Goal: Task Accomplishment & Management: Use online tool/utility

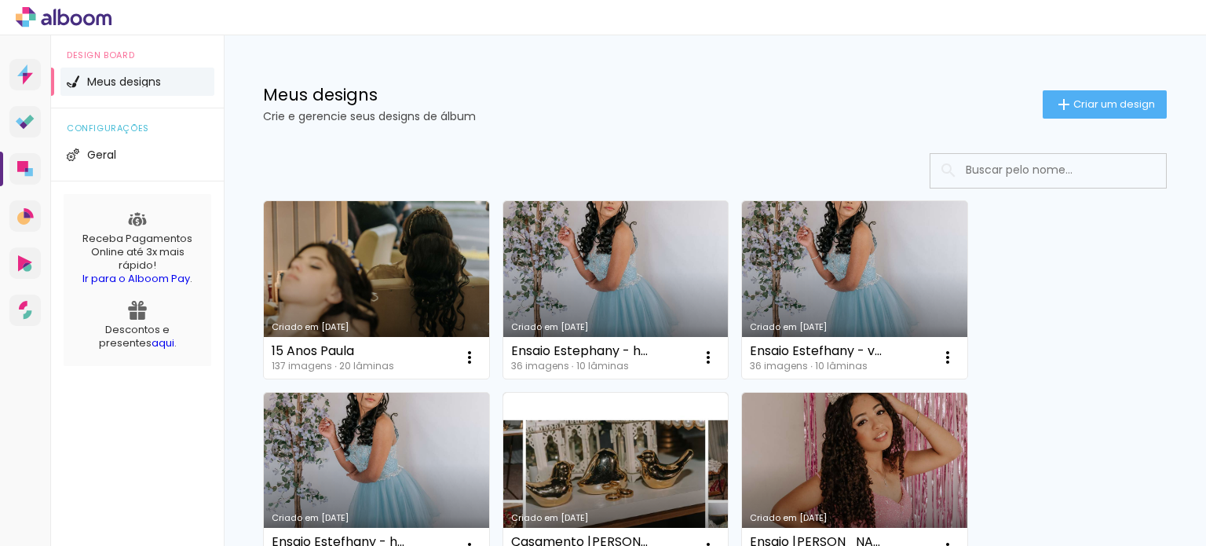
click at [351, 244] on link "Criado em [DATE]" at bounding box center [376, 289] width 225 height 177
